Goal: Find specific page/section: Find specific page/section

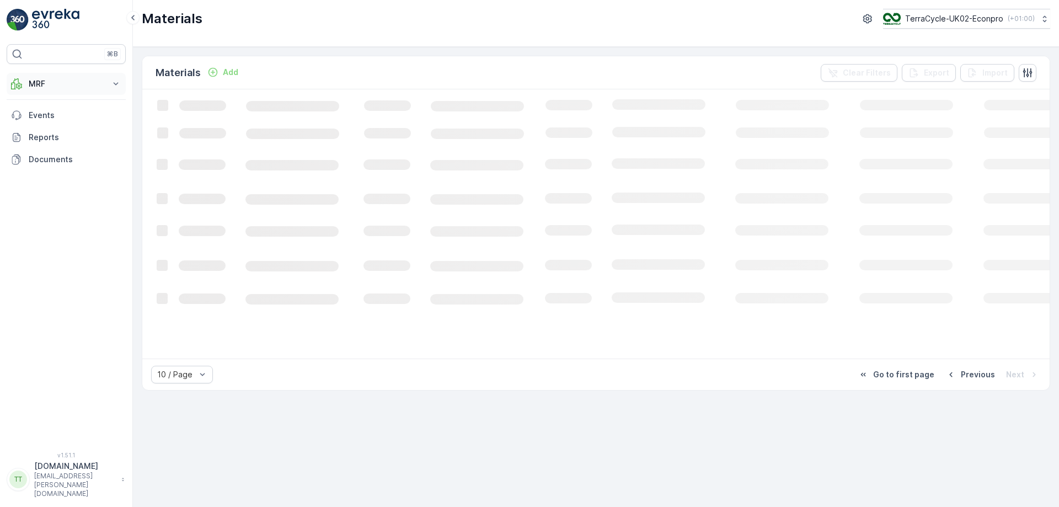
click at [103, 80] on p "MRF" at bounding box center [66, 83] width 75 height 11
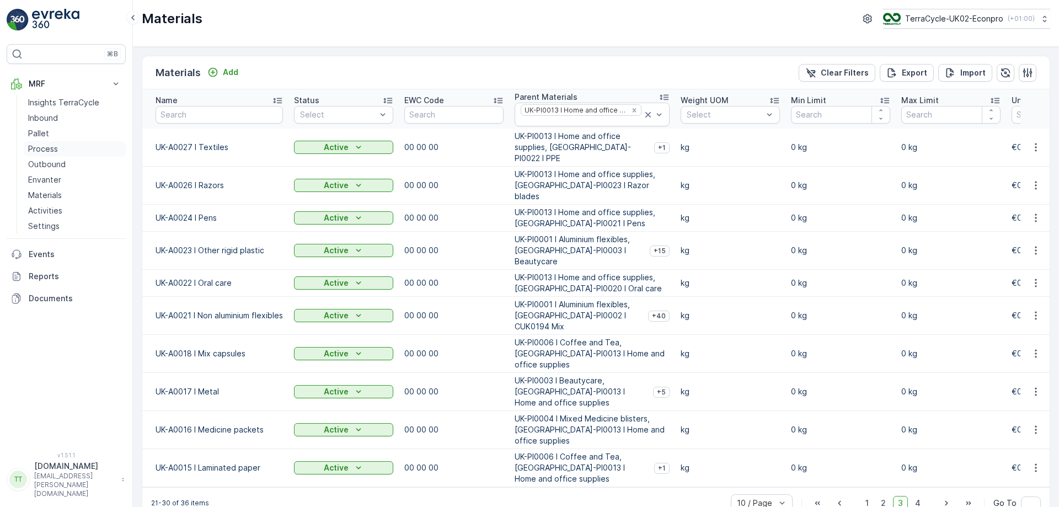
click at [50, 148] on p "Process" at bounding box center [43, 148] width 30 height 11
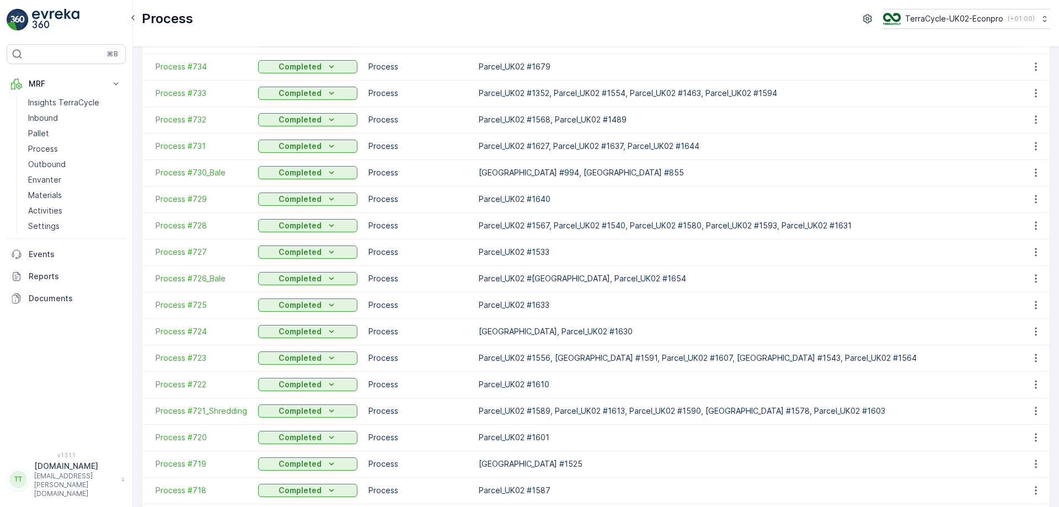
scroll to position [95, 0]
click at [55, 145] on p "Process" at bounding box center [43, 148] width 30 height 11
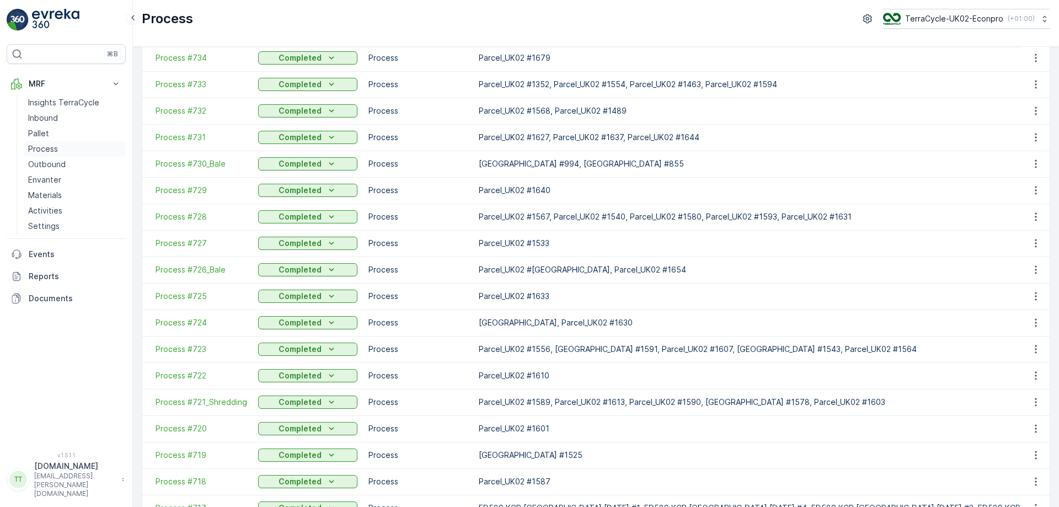
click at [47, 152] on p "Process" at bounding box center [43, 148] width 30 height 11
click at [48, 148] on p "Process" at bounding box center [43, 148] width 30 height 11
click at [58, 131] on link "Pallet" at bounding box center [75, 133] width 102 height 15
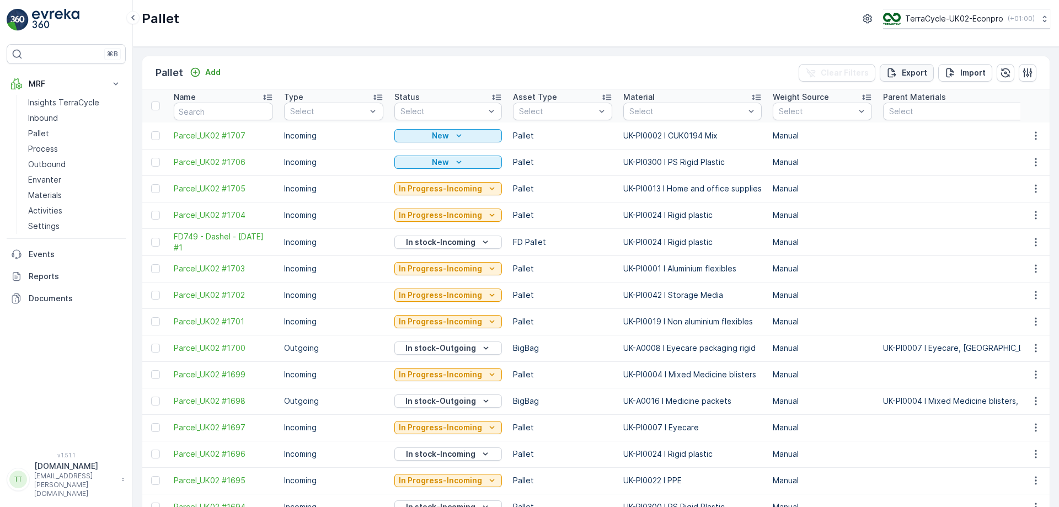
click at [918, 74] on p "Export" at bounding box center [914, 72] width 25 height 11
click at [903, 70] on span "reports" at bounding box center [960, 67] width 149 height 12
